Goal: Task Accomplishment & Management: Manage account settings

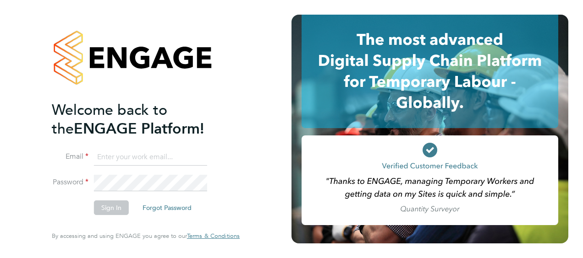
type input "jonathan.woodhouse@brightonandhovealbion.com"
click at [60, 201] on li "Sign In Forgot Password" at bounding box center [141, 213] width 179 height 24
click at [110, 203] on button "Sign In" at bounding box center [111, 208] width 35 height 15
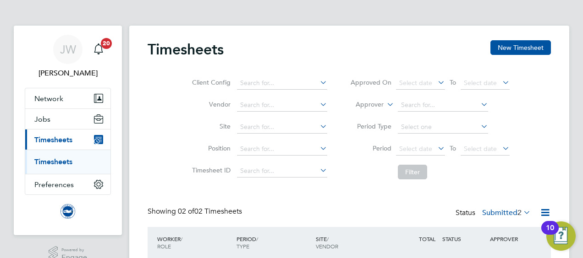
scroll to position [109, 0]
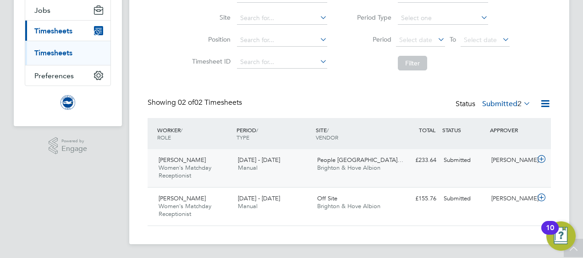
click at [460, 170] on div "Carolyn Phelps Women's Matchday Receptionist 1 - 30 Sep 2025 1 - 30 Sep 2025 Ma…" at bounding box center [349, 168] width 403 height 38
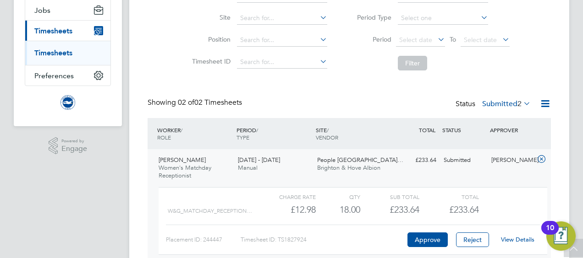
scroll to position [164, 0]
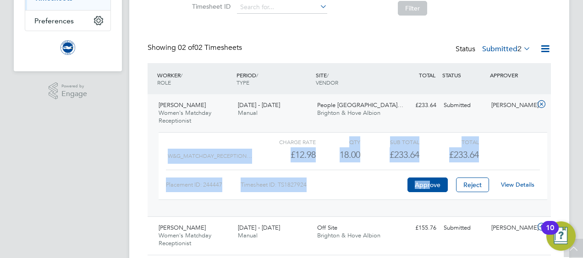
drag, startPoint x: 430, startPoint y: 182, endPoint x: 343, endPoint y: 147, distance: 94.1
click at [343, 147] on div "Charge rate QTY Sub Total Total W&G_Matchday_Reception… £12.98 18 18.00 18 £233…" at bounding box center [353, 166] width 389 height 68
click at [343, 147] on div "QTY" at bounding box center [338, 142] width 44 height 11
click at [431, 181] on button "Approve" at bounding box center [427, 185] width 40 height 15
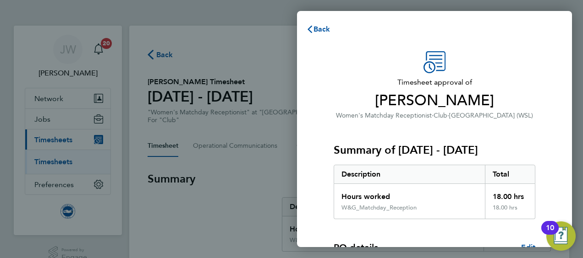
scroll to position [153, 0]
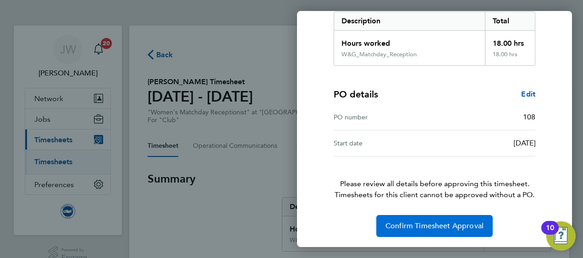
click at [434, 222] on span "Confirm Timesheet Approval" at bounding box center [434, 226] width 98 height 9
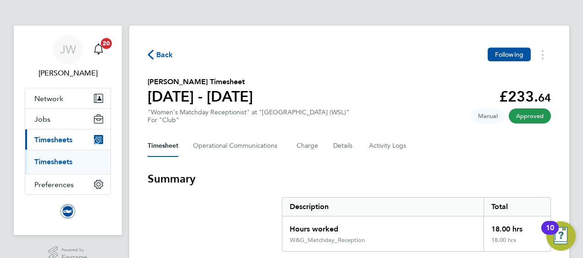
click at [52, 136] on span "Timesheets" at bounding box center [53, 140] width 38 height 9
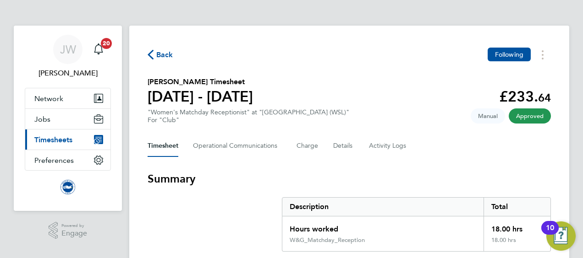
click at [58, 138] on span "Timesheets" at bounding box center [53, 140] width 38 height 9
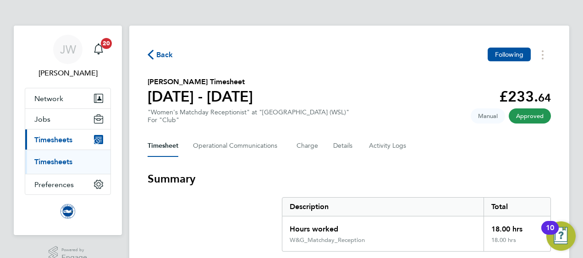
click at [59, 167] on ul "Timesheets" at bounding box center [67, 162] width 85 height 24
click at [59, 159] on link "Timesheets" at bounding box center [53, 162] width 38 height 9
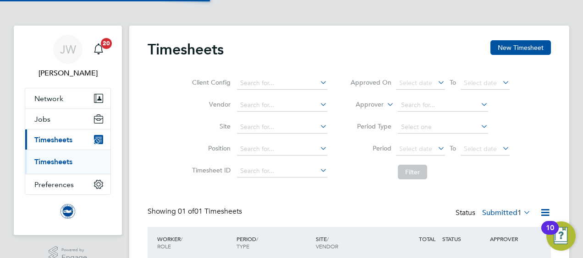
scroll to position [71, 0]
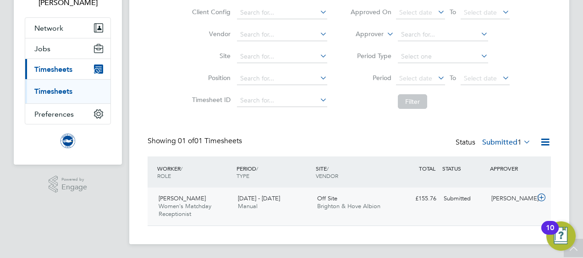
click at [424, 200] on div "£155.76 Submitted" at bounding box center [416, 199] width 48 height 15
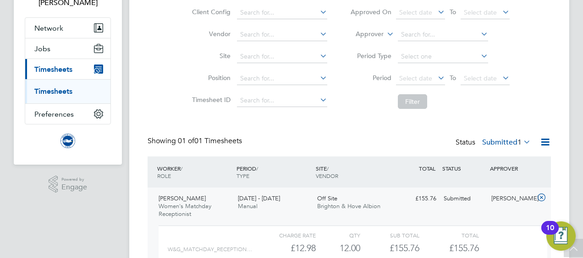
scroll to position [155, 0]
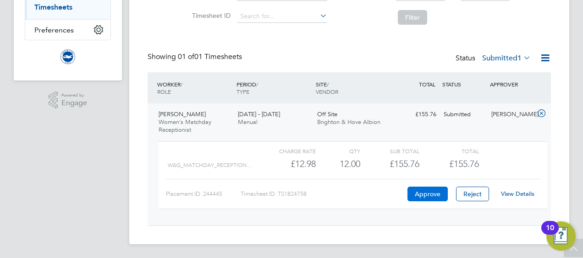
click at [427, 193] on button "Approve" at bounding box center [427, 194] width 40 height 15
click at [424, 195] on button "Approve" at bounding box center [427, 194] width 40 height 15
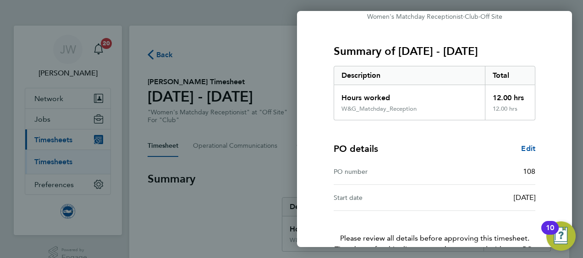
scroll to position [153, 0]
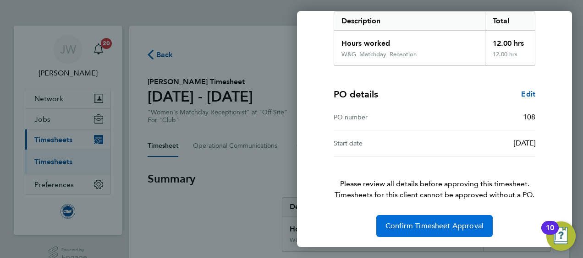
click at [429, 225] on span "Confirm Timesheet Approval" at bounding box center [434, 226] width 98 height 9
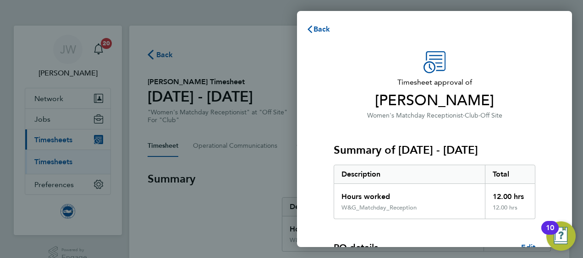
scroll to position [153, 0]
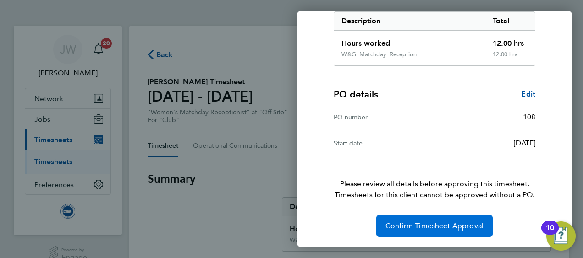
click at [421, 220] on button "Confirm Timesheet Approval" at bounding box center [434, 226] width 116 height 22
